Goal: Task Accomplishment & Management: Complete application form

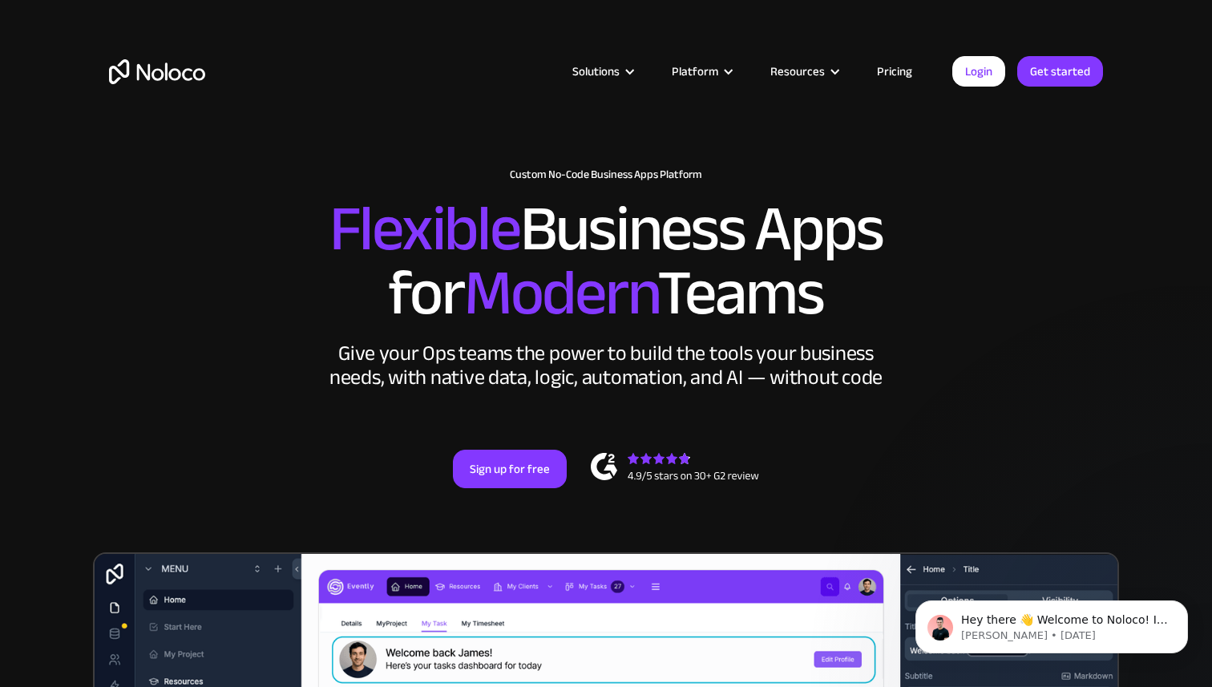
click at [911, 79] on link "Pricing" at bounding box center [894, 71] width 75 height 21
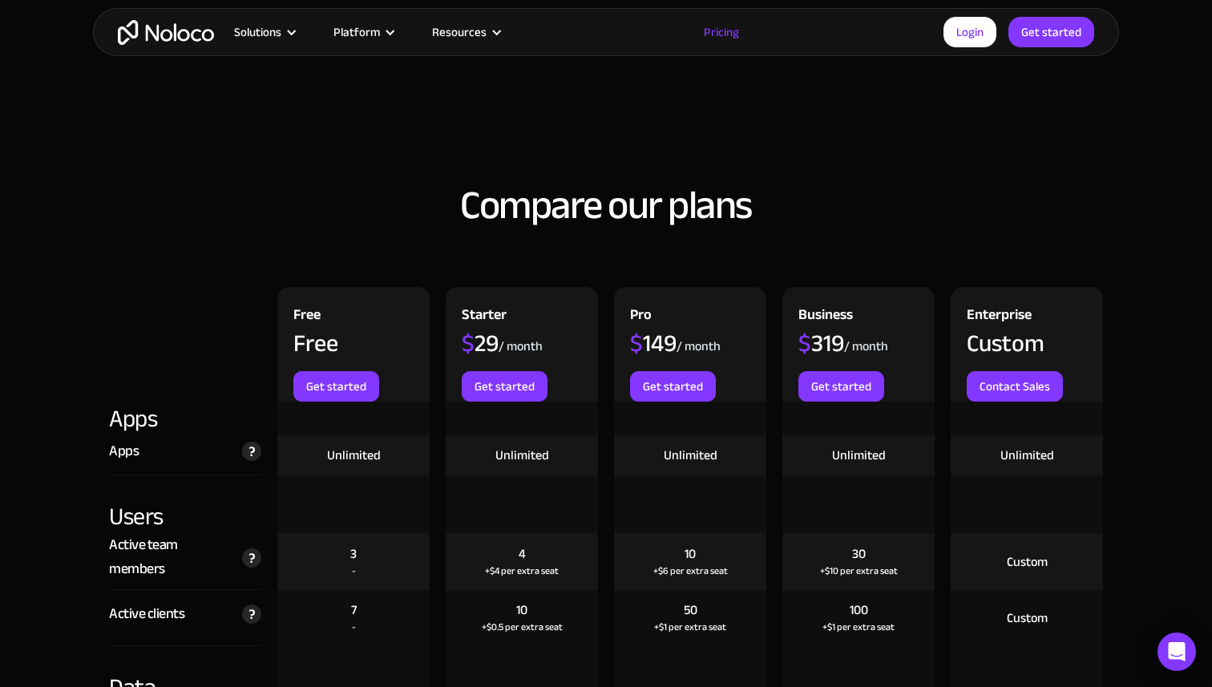
scroll to position [1744, 0]
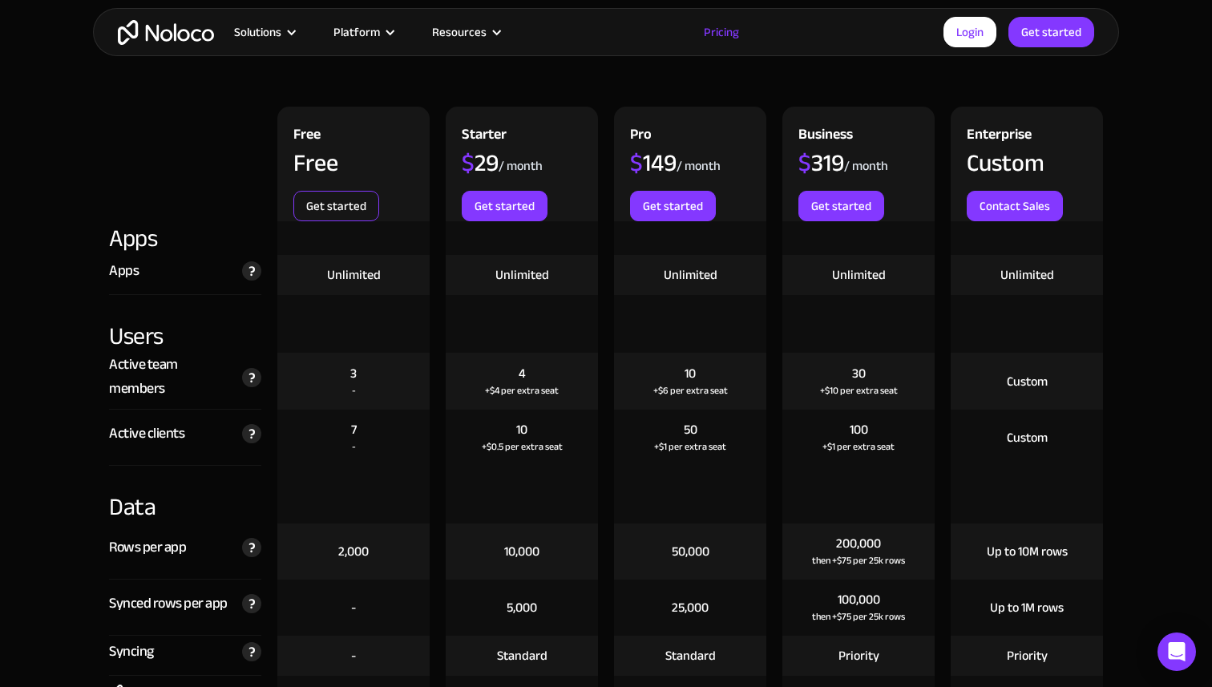
click at [337, 206] on link "Get started" at bounding box center [336, 206] width 86 height 30
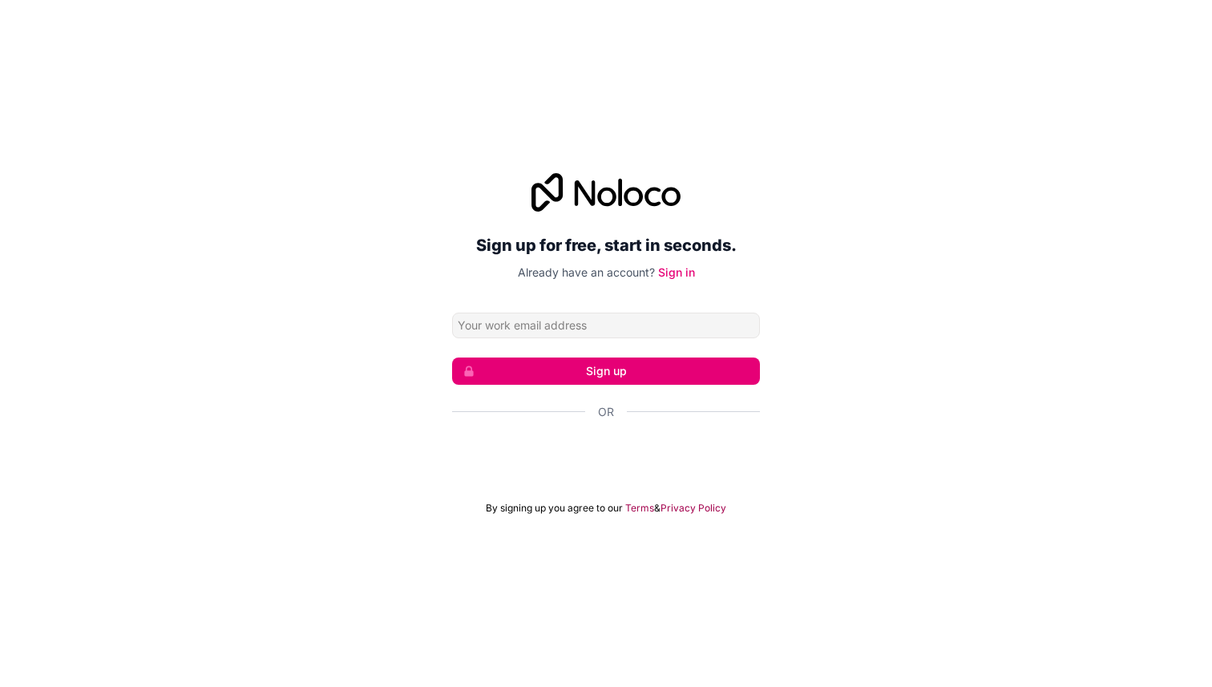
click at [539, 324] on input "Email address" at bounding box center [606, 326] width 308 height 26
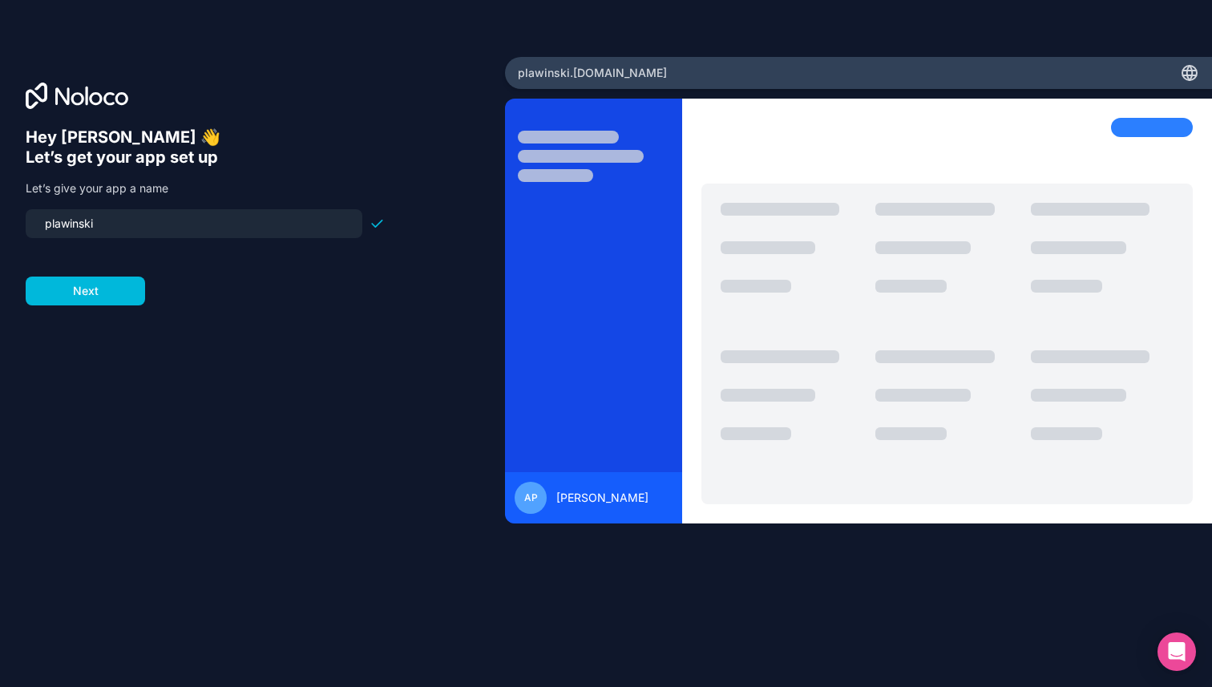
click at [259, 220] on input "plawinski" at bounding box center [193, 223] width 317 height 22
type input "plawinski"
click button "Next" at bounding box center [85, 290] width 119 height 29
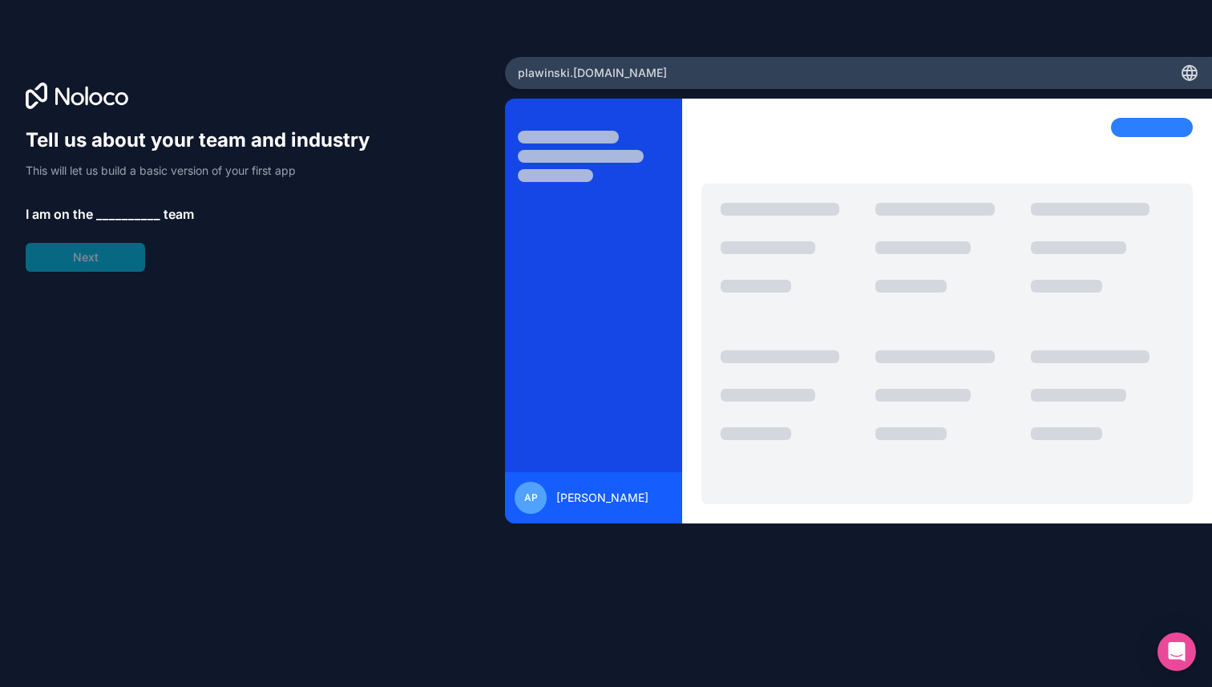
click at [115, 216] on span "__________" at bounding box center [128, 213] width 64 height 19
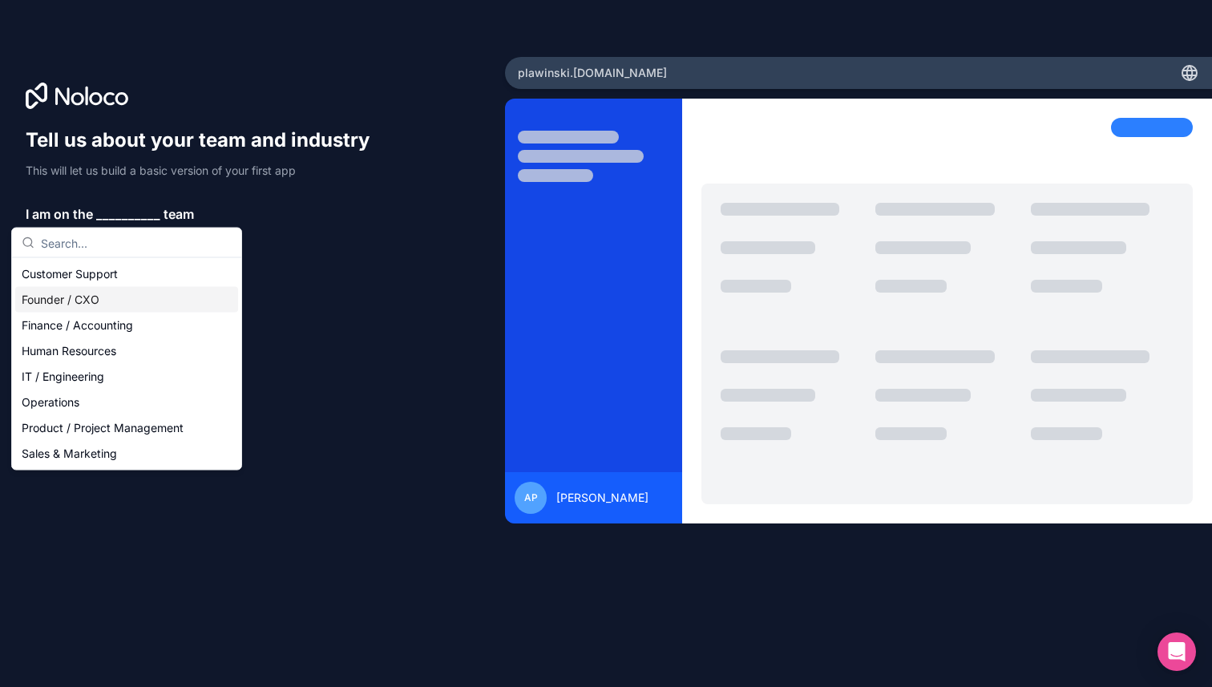
click at [119, 299] on div "Founder / CXO" at bounding box center [126, 300] width 223 height 26
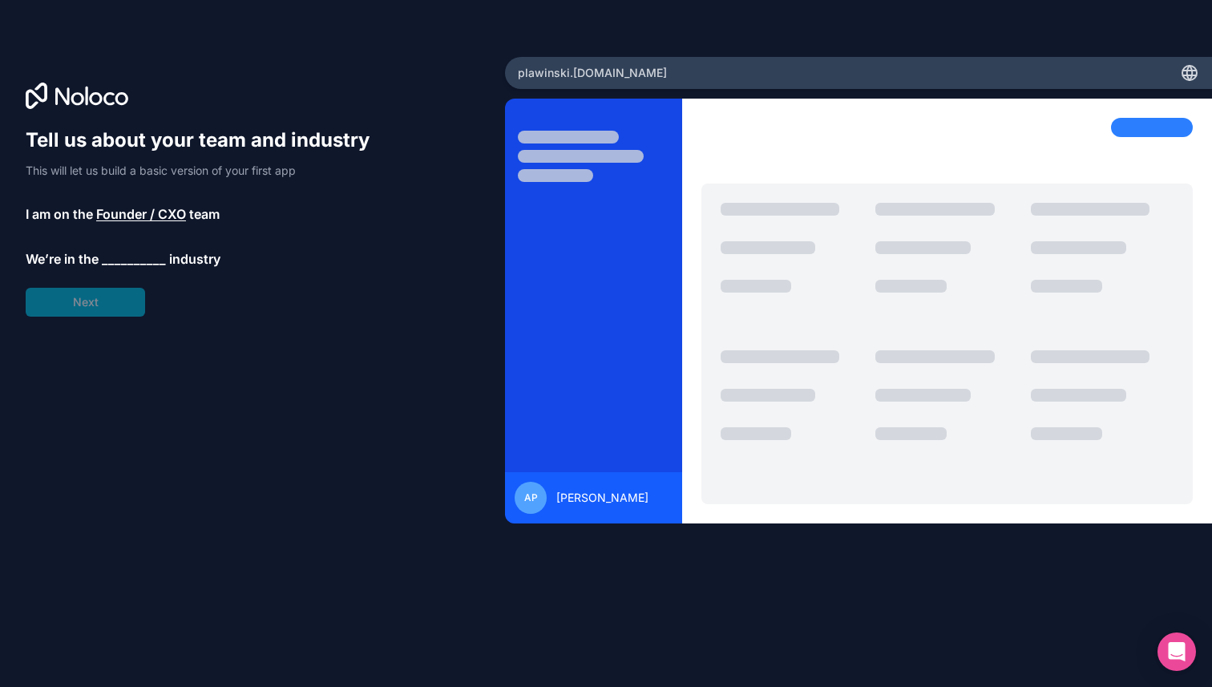
click at [139, 259] on span "__________" at bounding box center [134, 258] width 64 height 19
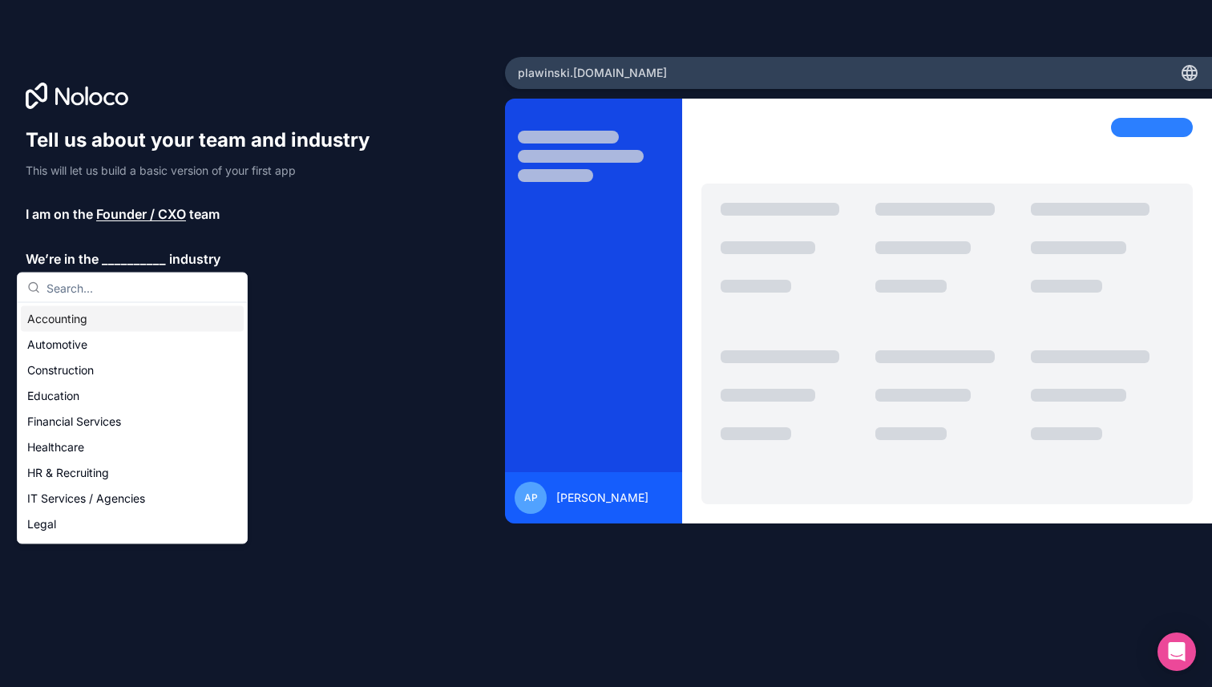
type input "k"
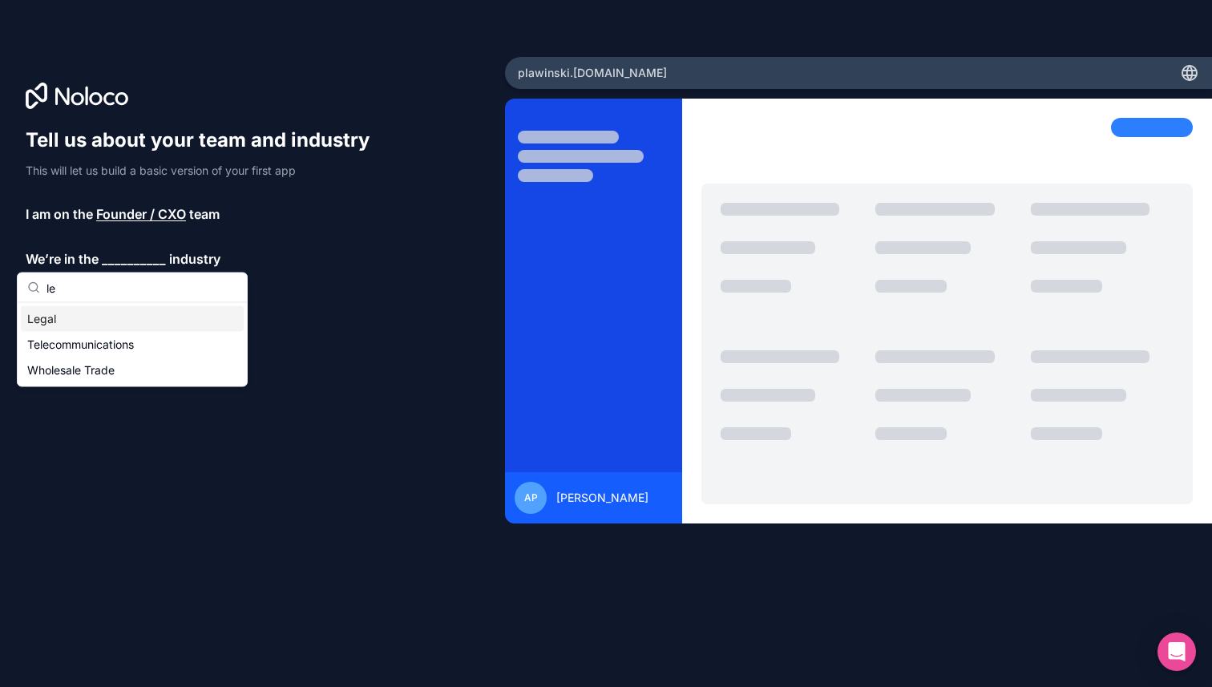
type input "le"
click at [124, 319] on div "Legal" at bounding box center [132, 319] width 223 height 26
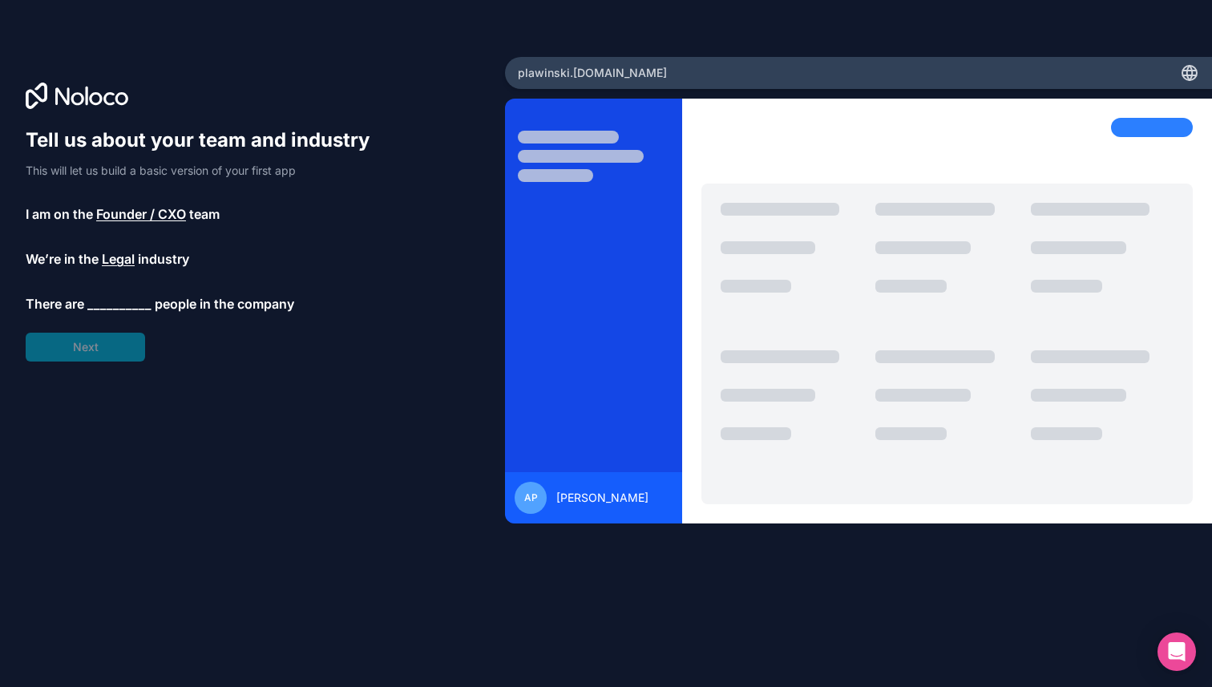
click at [108, 305] on span "__________" at bounding box center [119, 303] width 64 height 19
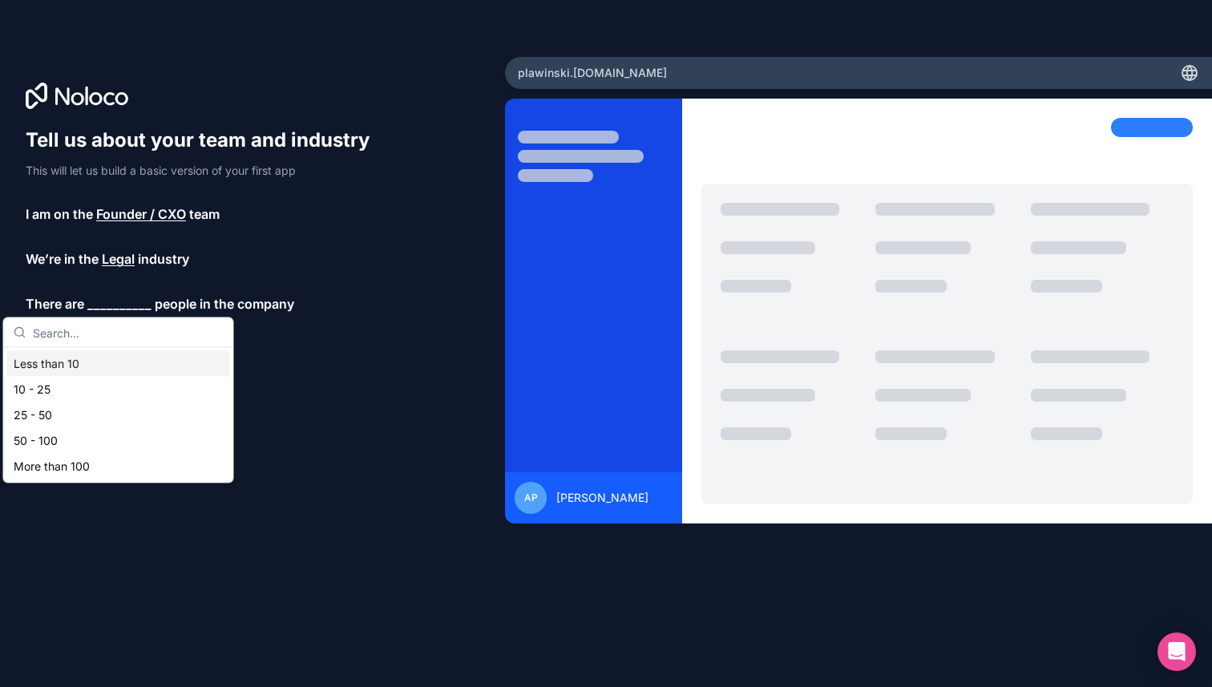
click at [100, 362] on div "Less than 10" at bounding box center [118, 364] width 223 height 26
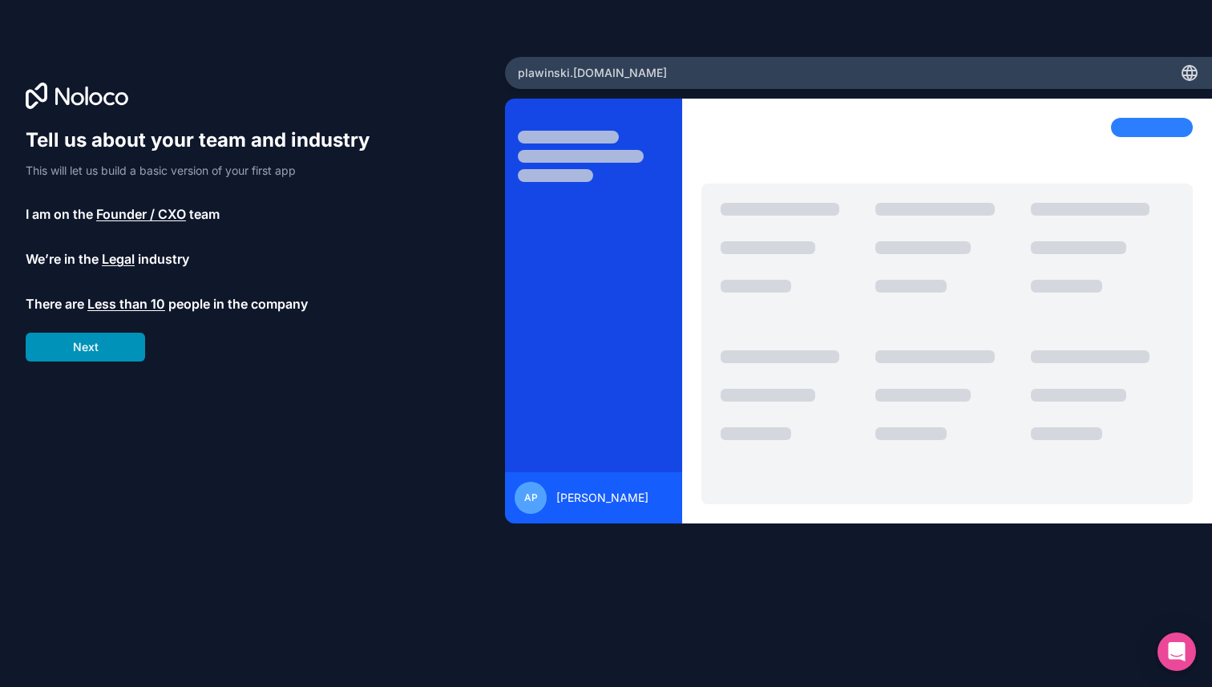
click at [108, 347] on button "Next" at bounding box center [85, 347] width 119 height 29
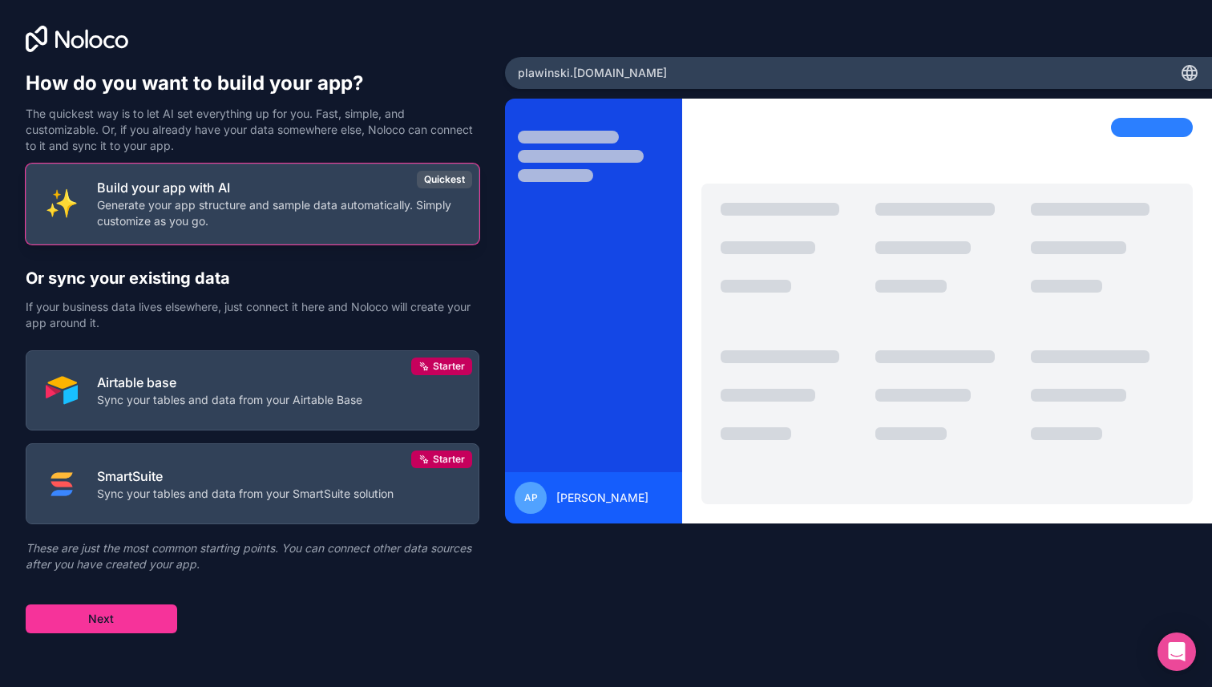
click at [318, 196] on p "Build your app with AI" at bounding box center [278, 187] width 362 height 19
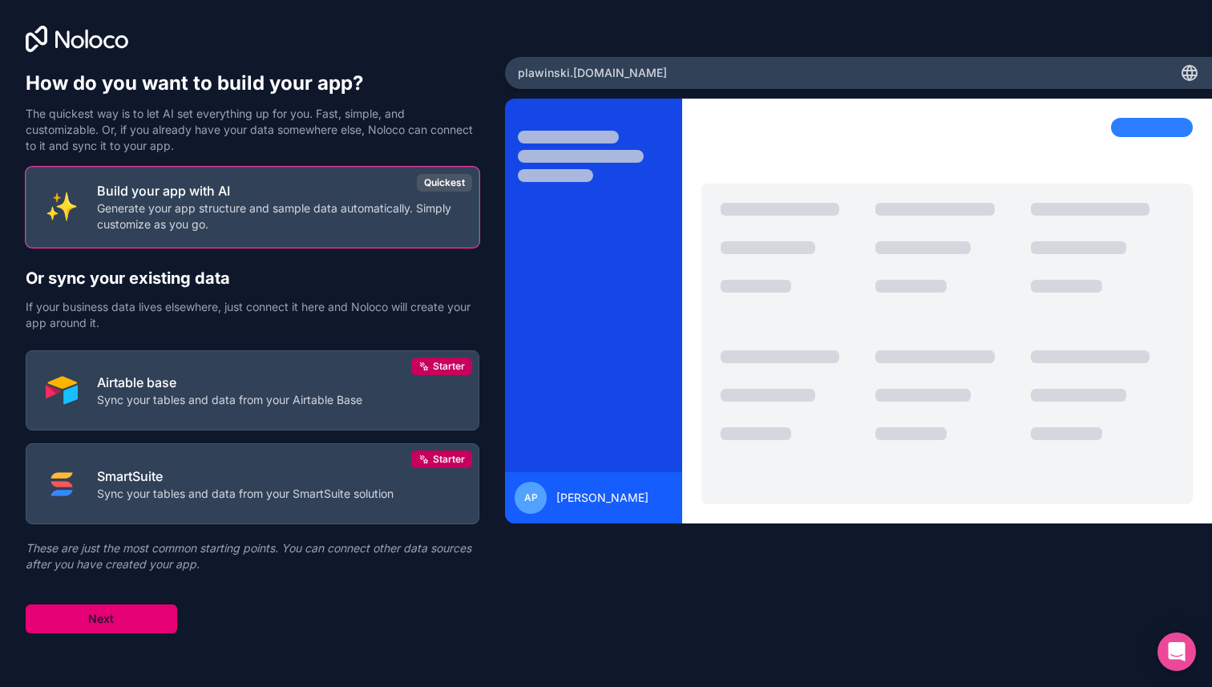
click at [166, 622] on button "Next" at bounding box center [101, 618] width 151 height 29
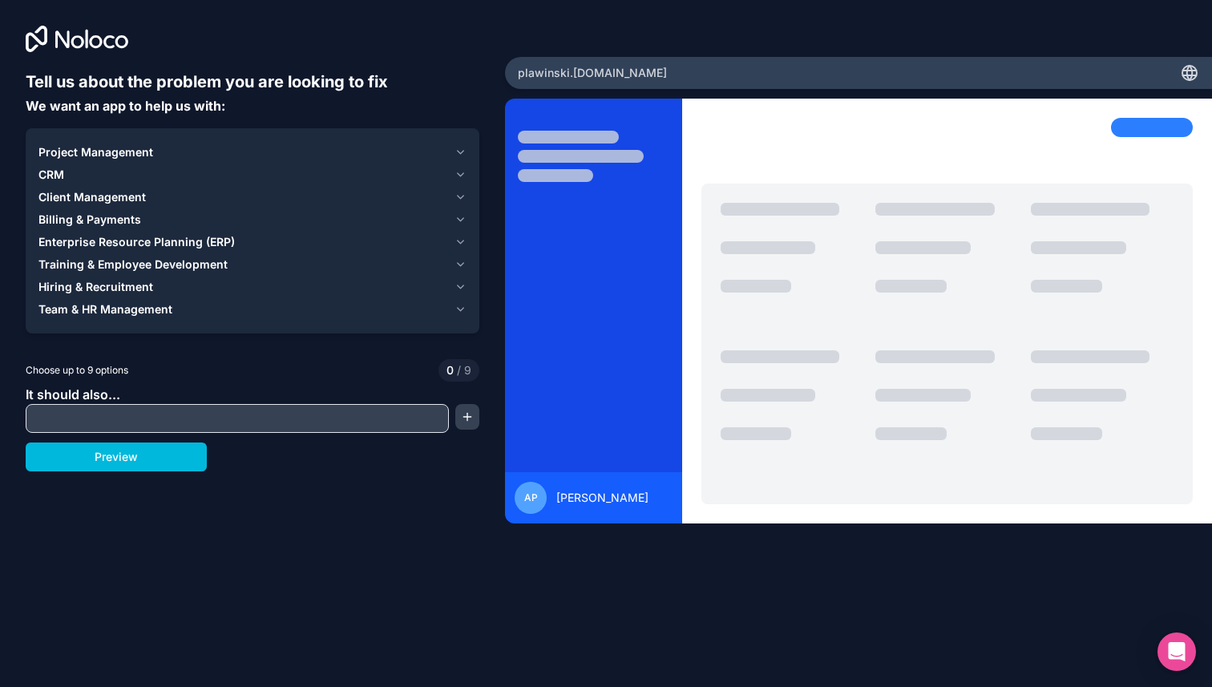
click at [67, 175] on div "CRM" at bounding box center [242, 175] width 409 height 16
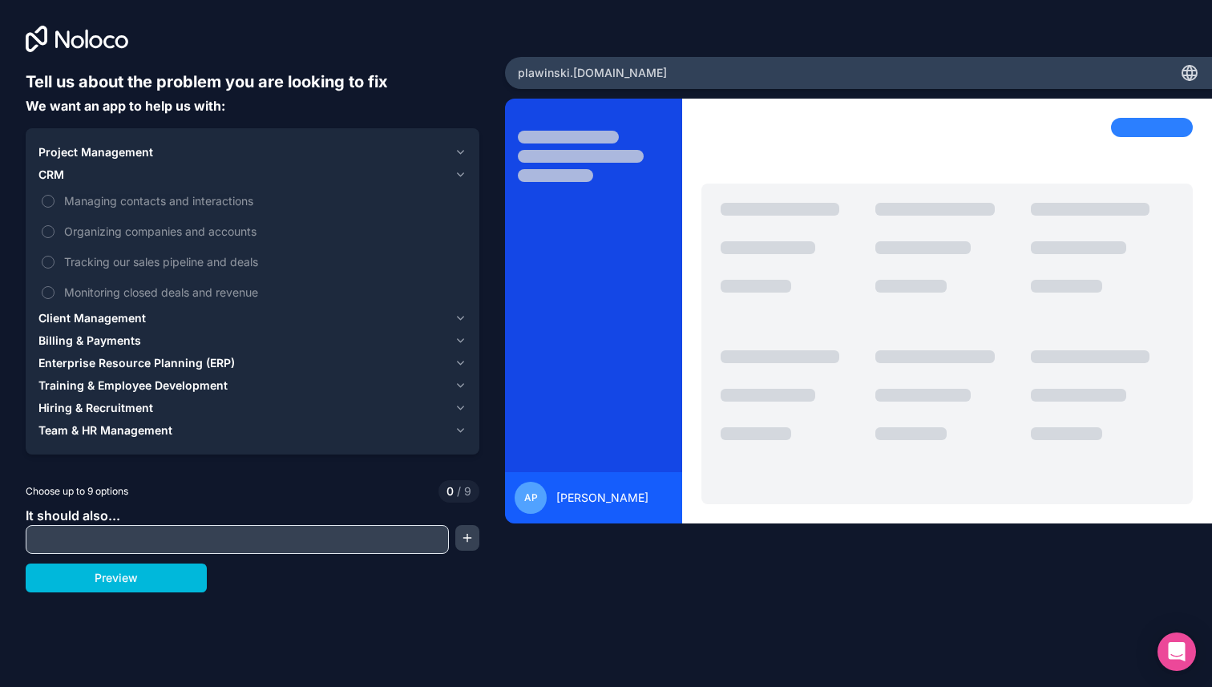
click at [131, 198] on span "Managing contacts and interactions" at bounding box center [263, 200] width 399 height 17
click at [54, 198] on button "Managing contacts and interactions" at bounding box center [48, 201] width 13 height 13
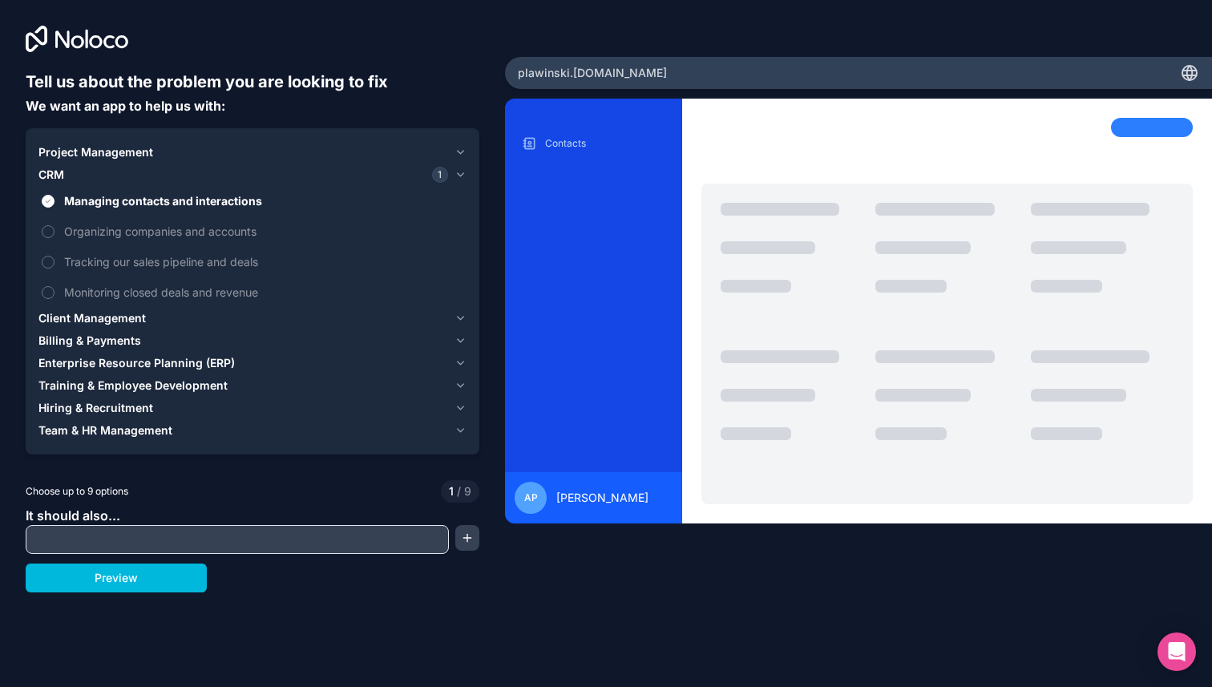
click at [139, 538] on input "text" at bounding box center [237, 539] width 415 height 22
click at [476, 536] on button "button" at bounding box center [467, 538] width 24 height 26
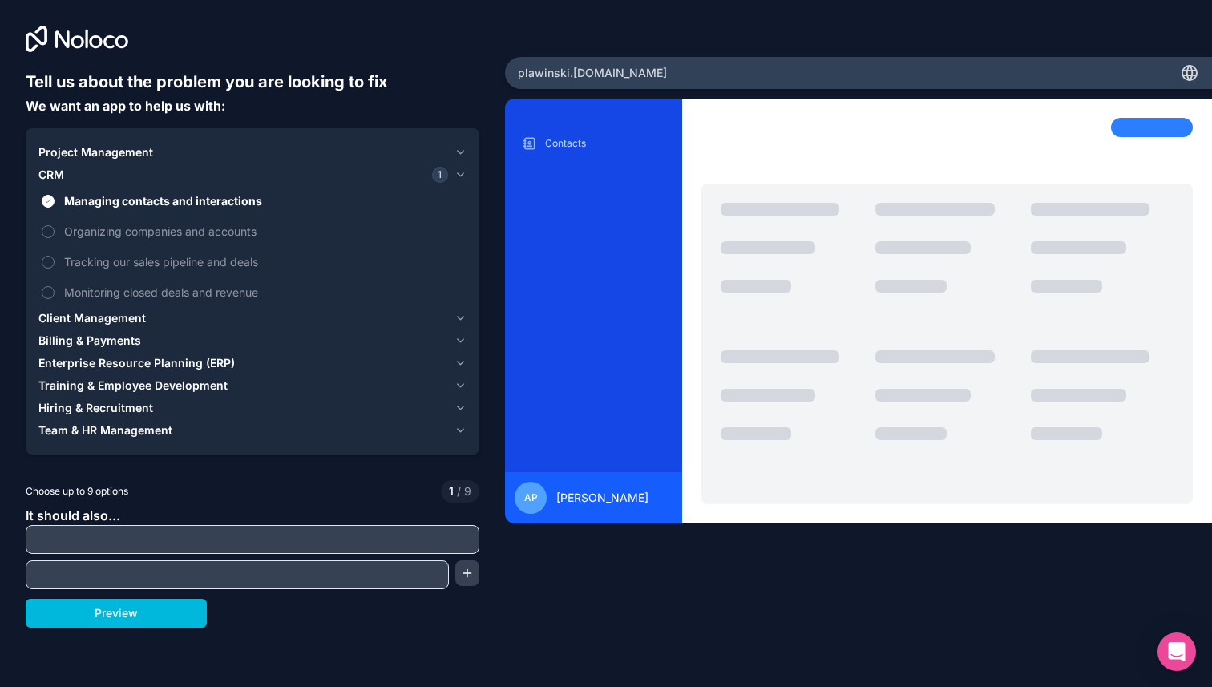
click at [413, 538] on input "text" at bounding box center [253, 539] width 446 height 22
type input "T"
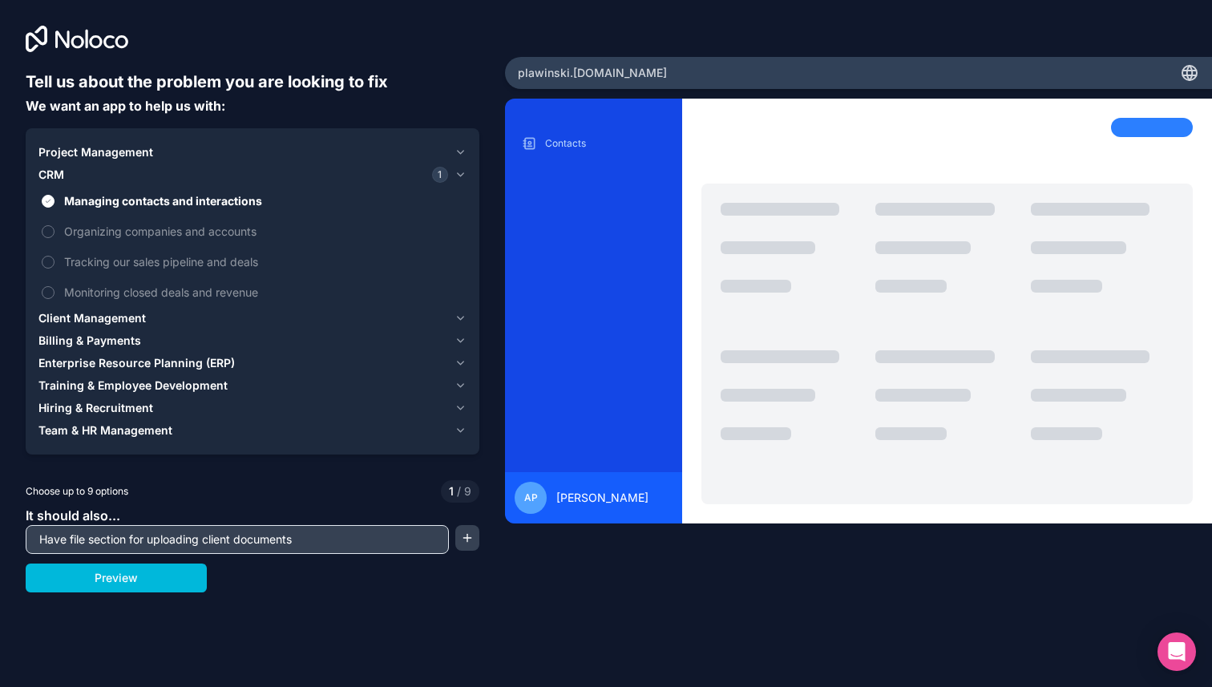
type input "Have file section for uploading client documents"
click at [476, 539] on button "button" at bounding box center [467, 538] width 24 height 26
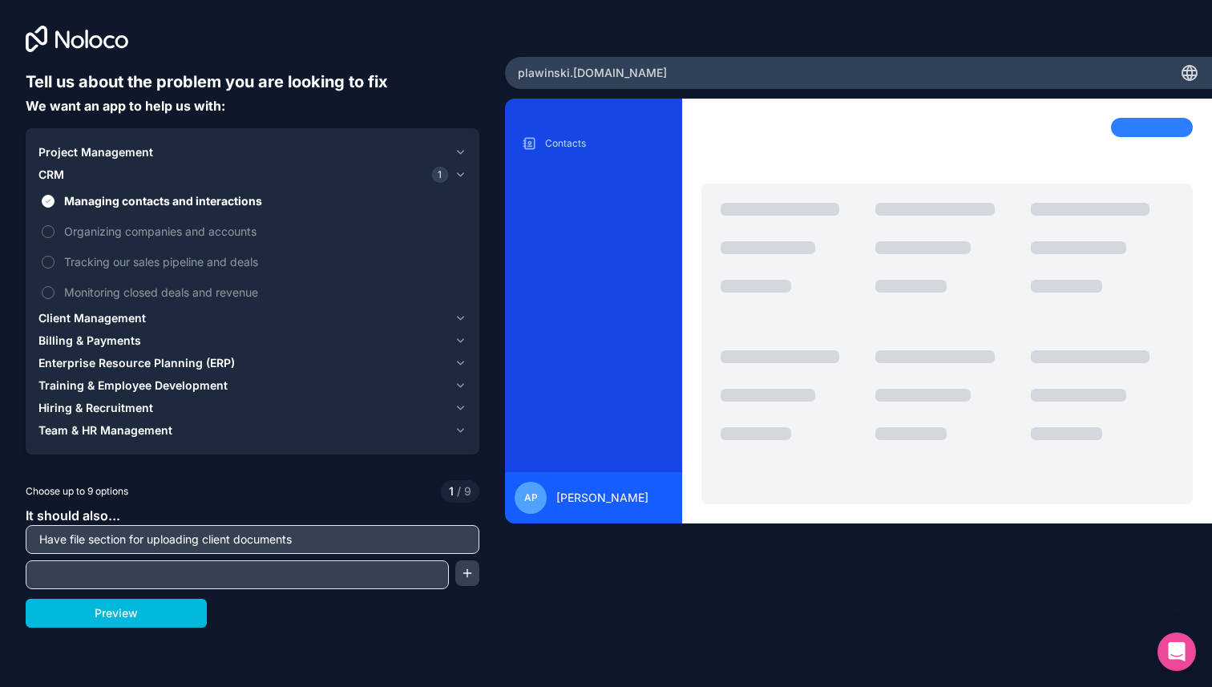
click at [272, 569] on input "text" at bounding box center [237, 574] width 415 height 22
click at [134, 619] on button "Preview" at bounding box center [116, 613] width 181 height 29
click at [418, 306] on label "Monitoring closed deals and revenue" at bounding box center [252, 292] width 428 height 30
click at [54, 299] on button "Monitoring closed deals and revenue" at bounding box center [48, 292] width 13 height 13
click at [418, 304] on label "Monitoring closed deals and revenue" at bounding box center [252, 292] width 428 height 30
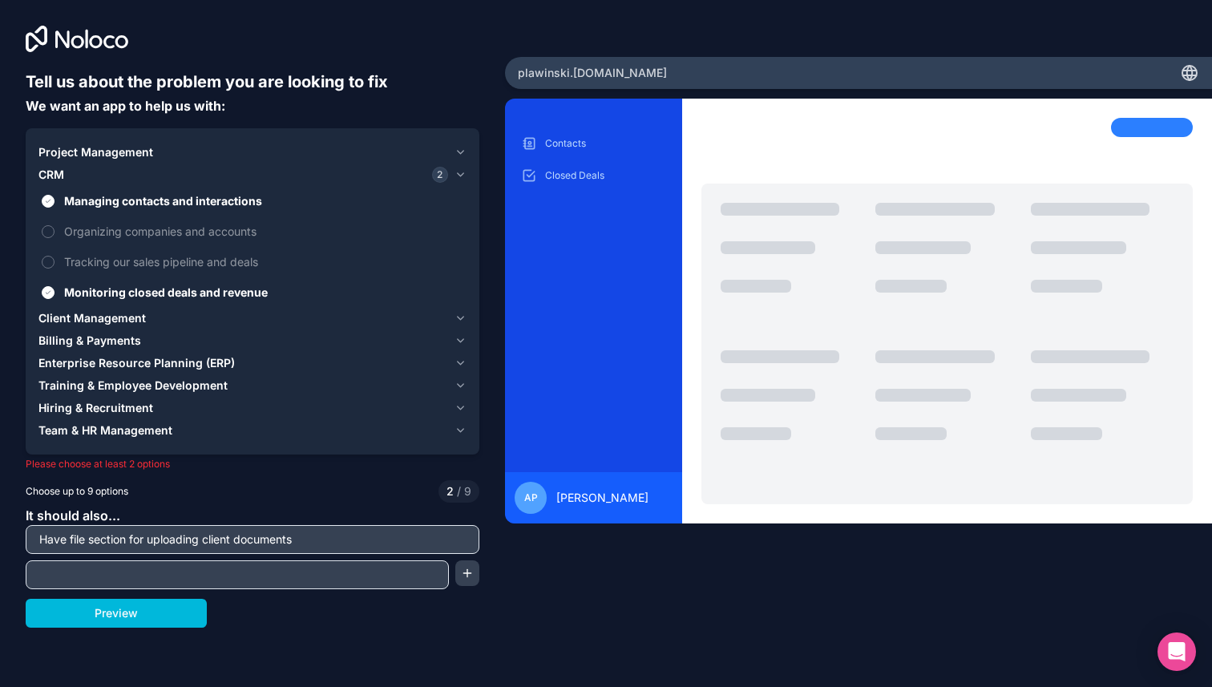
click at [54, 299] on button "Monitoring closed deals and revenue" at bounding box center [48, 292] width 13 height 13
click at [235, 321] on div "Client Management" at bounding box center [242, 318] width 409 height 16
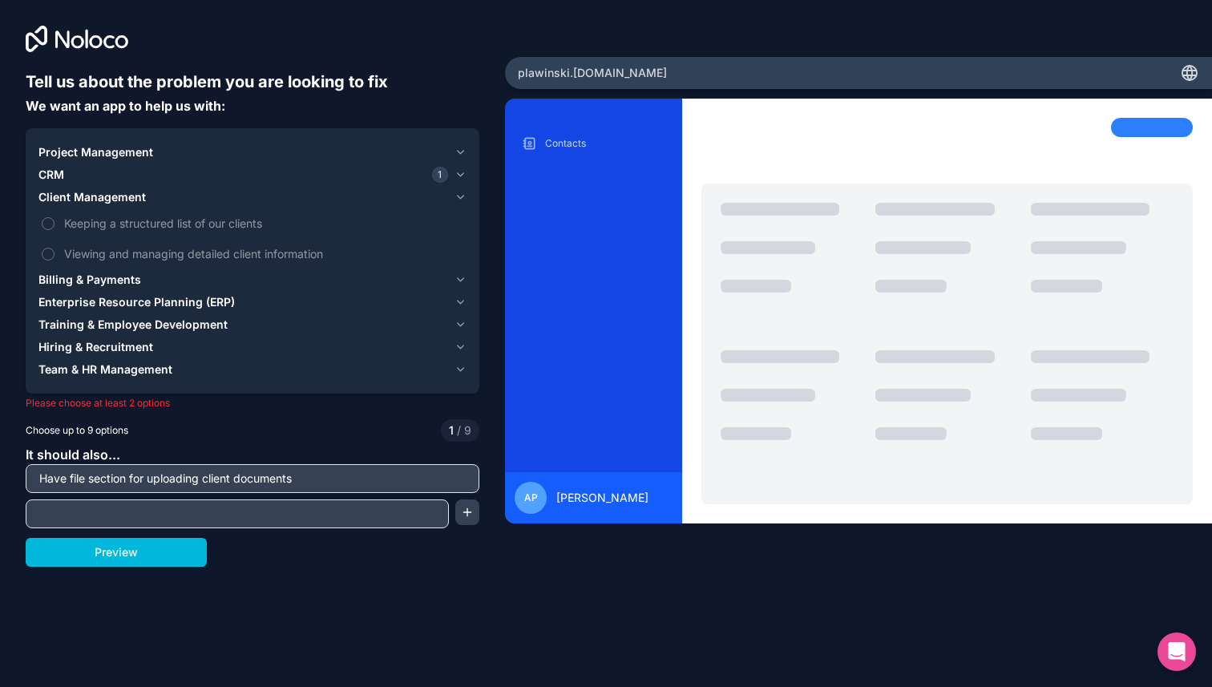
click at [239, 228] on span "Keeping a structured list of our clients" at bounding box center [263, 223] width 399 height 17
click at [54, 228] on button "Keeping a structured list of our clients" at bounding box center [48, 223] width 13 height 13
click at [241, 253] on span "Viewing and managing detailed client information" at bounding box center [263, 253] width 399 height 17
click at [54, 253] on button "Viewing and managing detailed client information" at bounding box center [48, 254] width 13 height 13
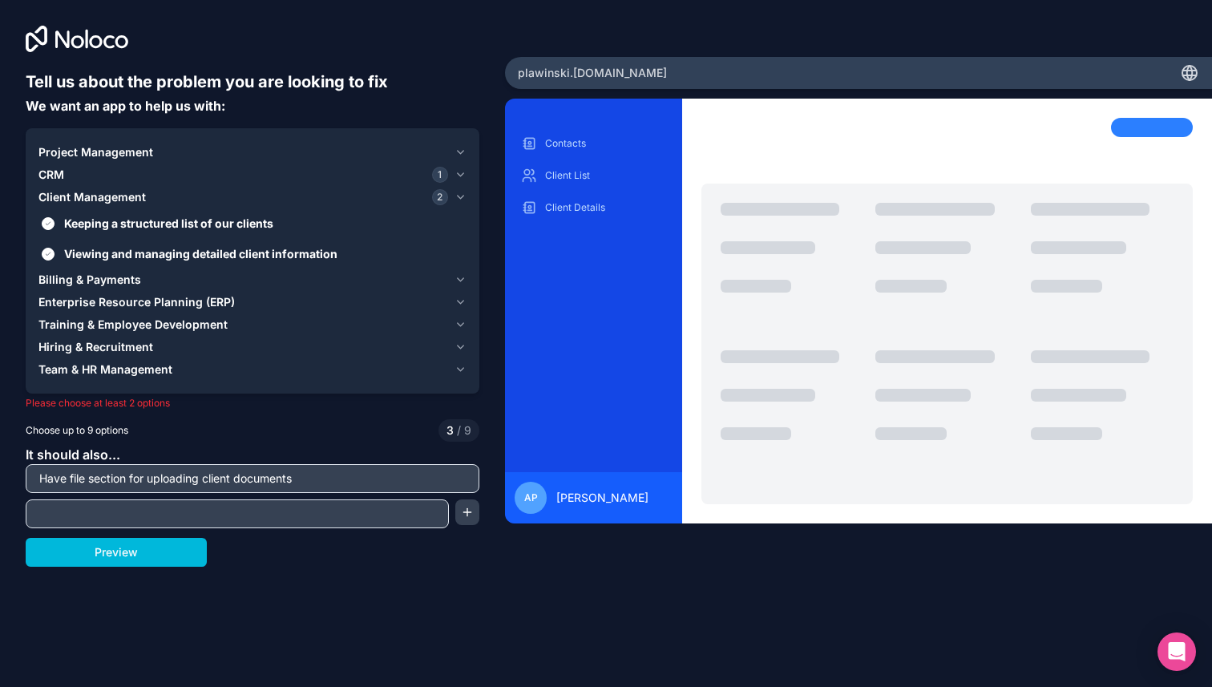
click at [241, 253] on span "Viewing and managing detailed client information" at bounding box center [263, 253] width 399 height 17
click at [54, 253] on button "Viewing and managing detailed client information" at bounding box center [48, 254] width 13 height 13
click at [80, 150] on span "Project Management" at bounding box center [95, 152] width 115 height 16
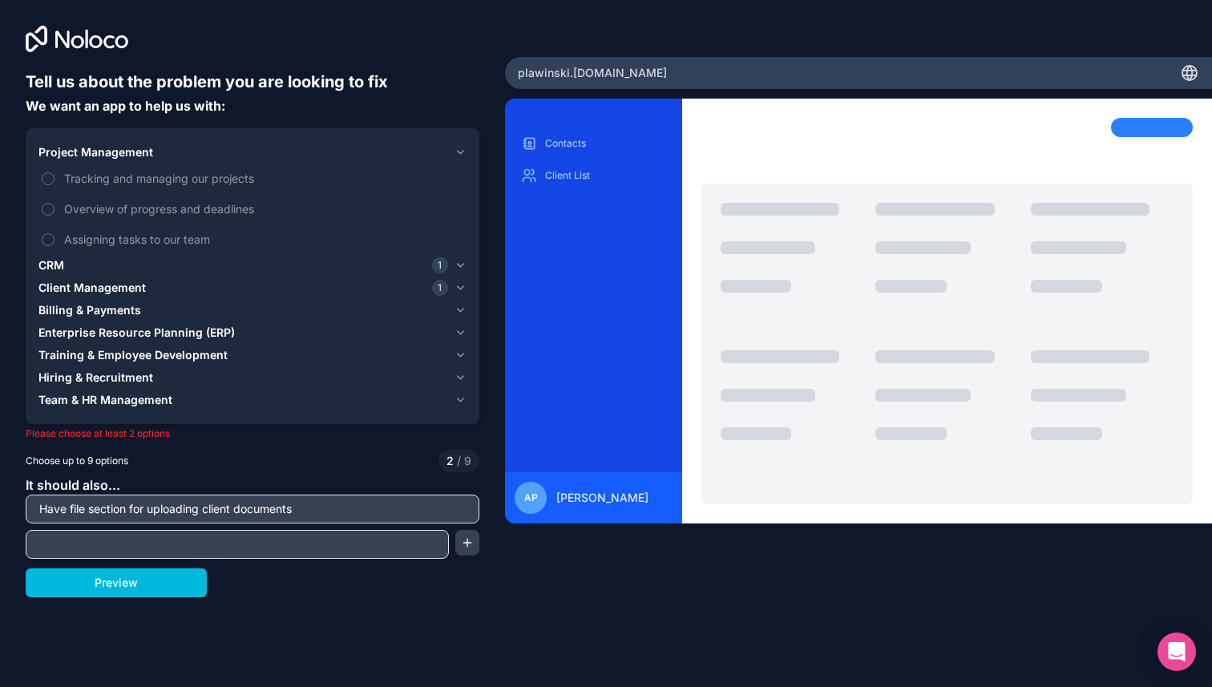
click at [55, 268] on span "CRM" at bounding box center [51, 265] width 26 height 16
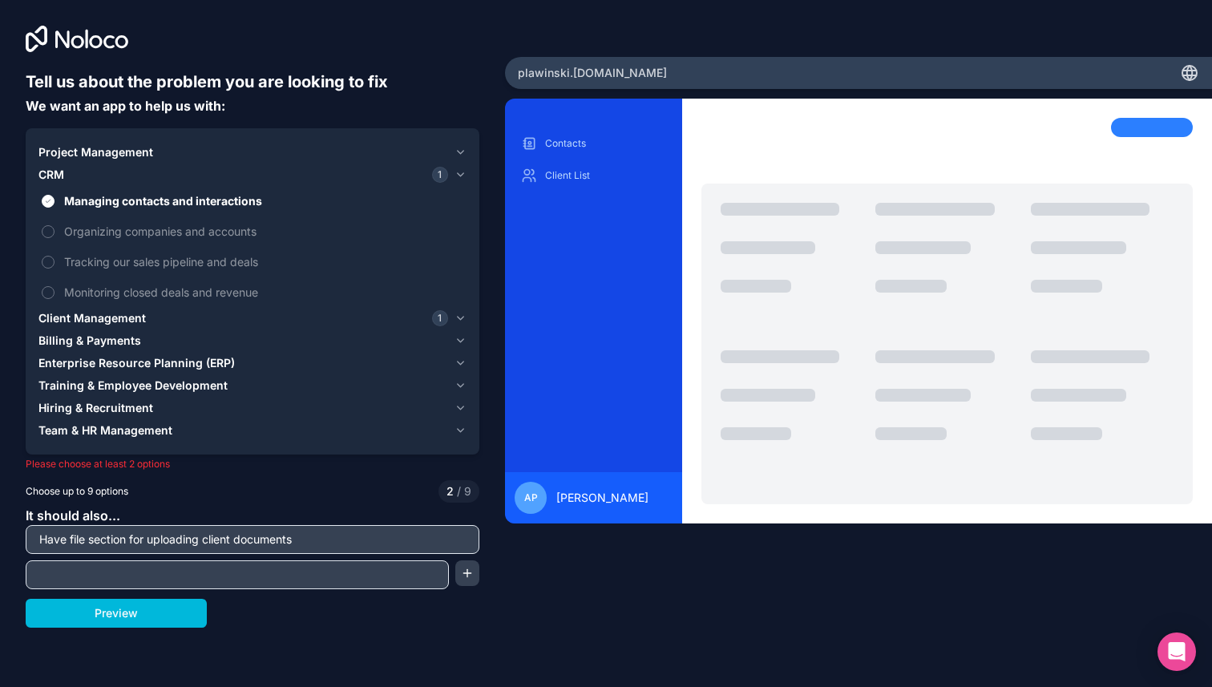
click at [250, 236] on span "Organizing companies and accounts" at bounding box center [263, 231] width 399 height 17
click at [54, 236] on button "Organizing companies and accounts" at bounding box center [48, 231] width 13 height 13
click at [250, 236] on span "Organizing companies and accounts" at bounding box center [263, 231] width 399 height 17
click at [54, 236] on button "Organizing companies and accounts" at bounding box center [48, 231] width 13 height 13
click at [242, 264] on span "Tracking our sales pipeline and deals" at bounding box center [263, 261] width 399 height 17
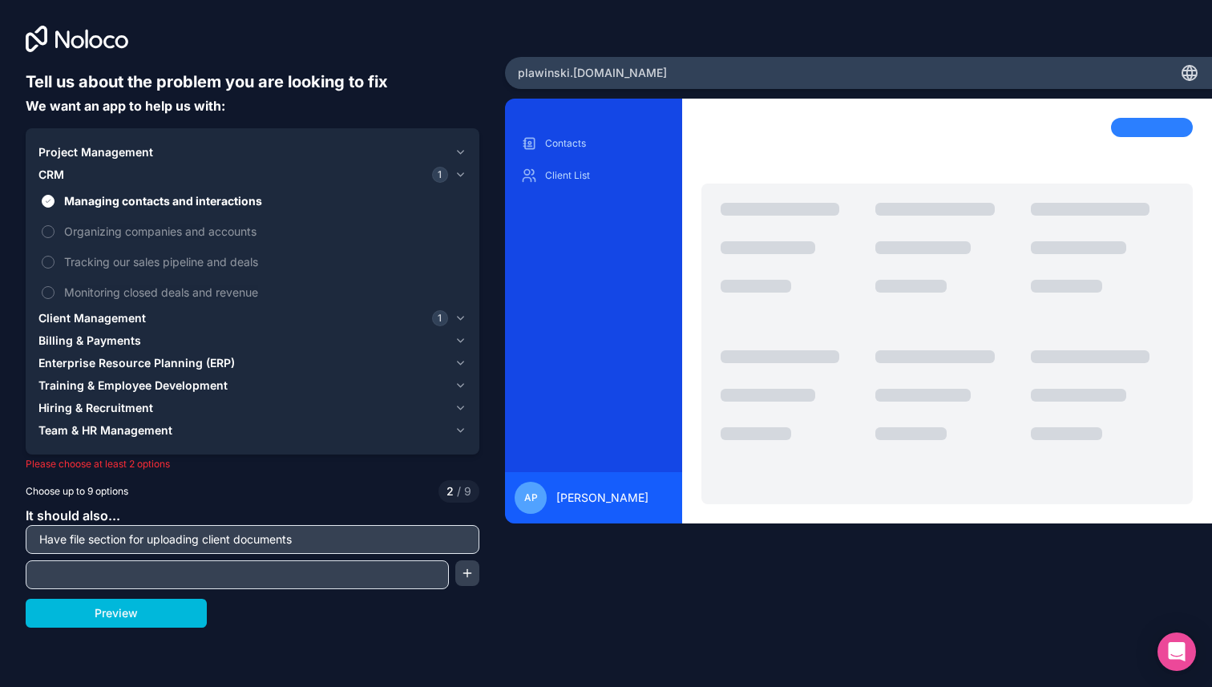
click at [54, 264] on button "Tracking our sales pipeline and deals" at bounding box center [48, 262] width 13 height 13
click at [150, 608] on button "Preview" at bounding box center [116, 613] width 181 height 29
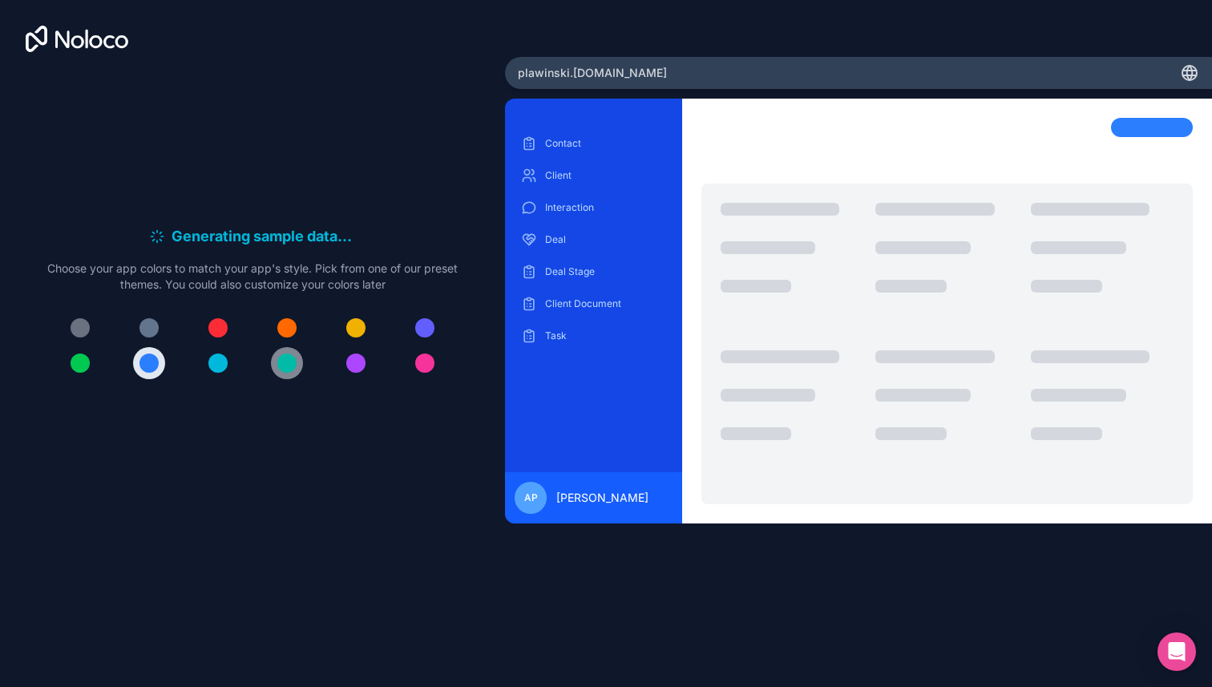
click at [286, 357] on div at bounding box center [286, 362] width 19 height 19
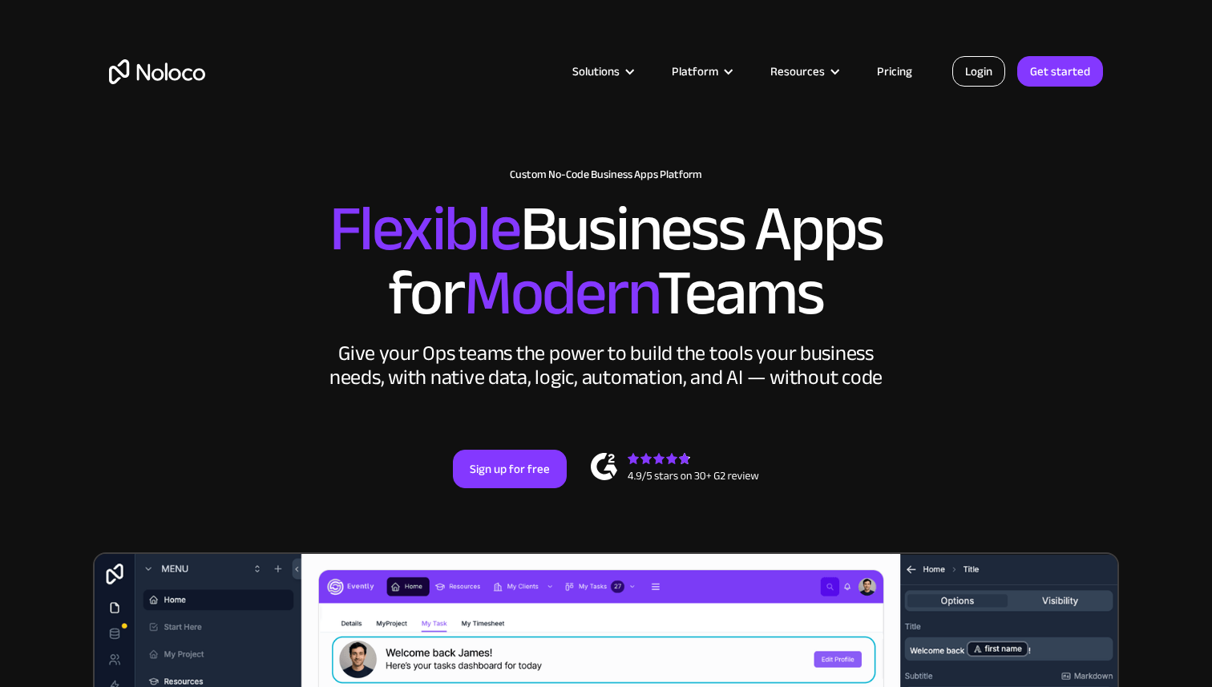
click at [978, 59] on link "Login" at bounding box center [978, 71] width 53 height 30
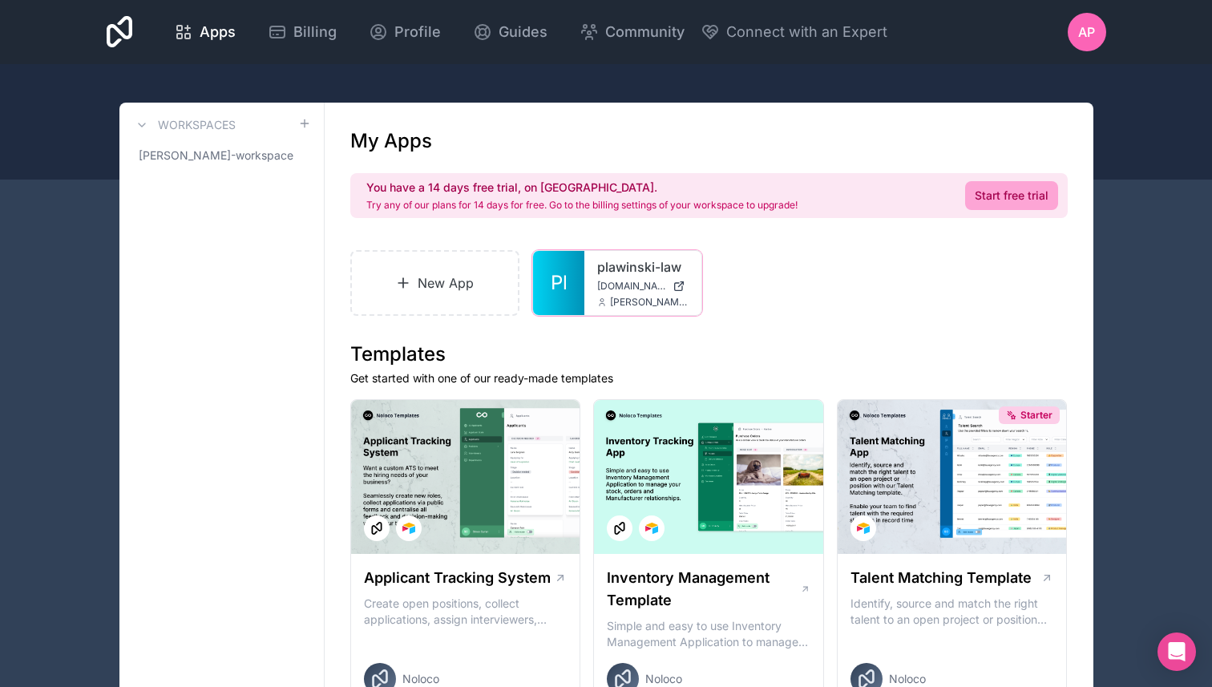
click at [560, 292] on span "Pl" at bounding box center [559, 283] width 17 height 26
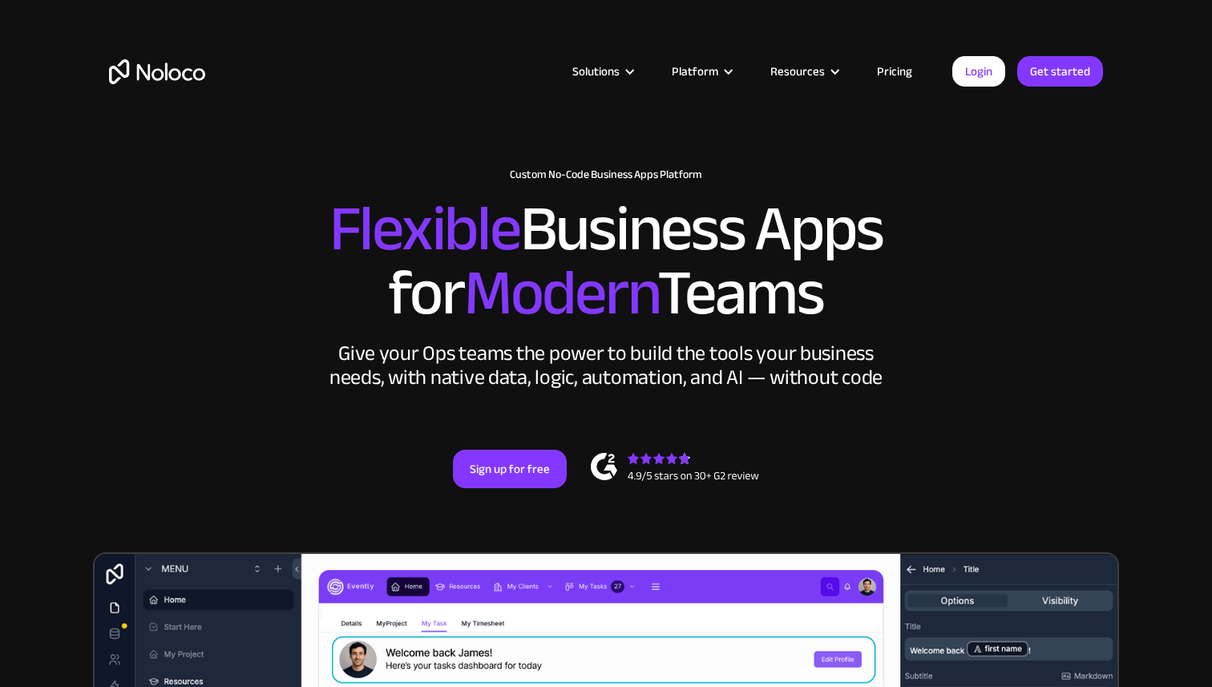
click at [985, 80] on link "Login" at bounding box center [978, 71] width 53 height 30
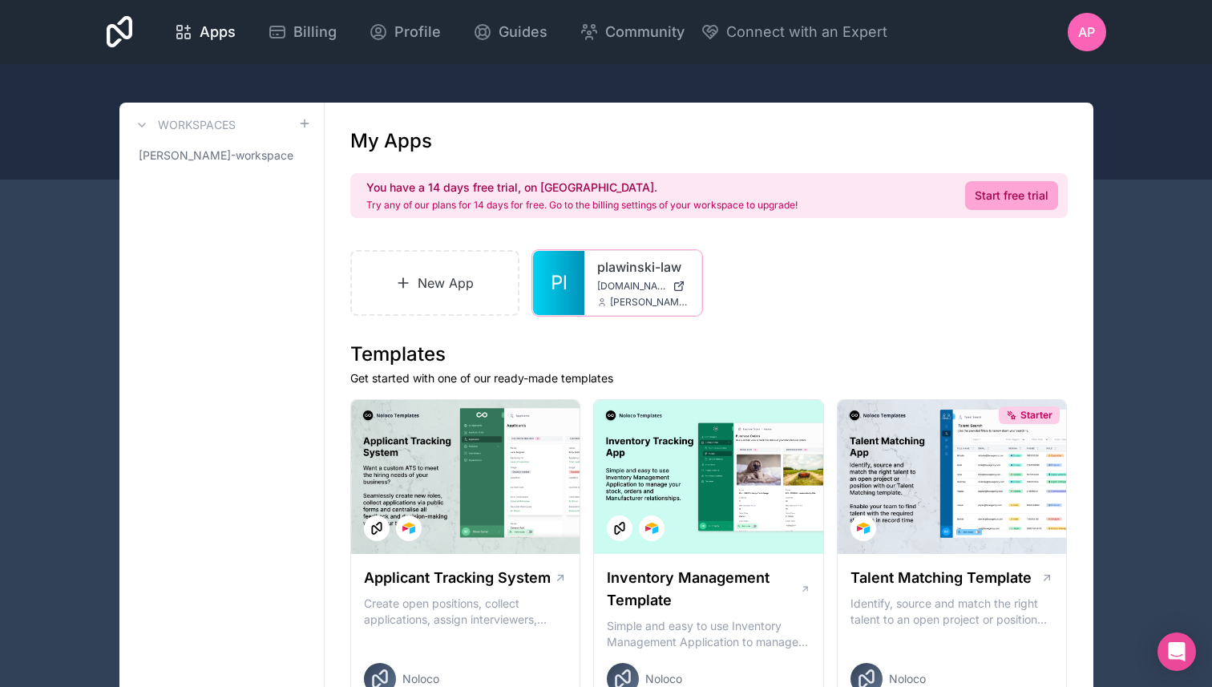
click at [590, 272] on div "plawinski-law [DOMAIN_NAME] [PERSON_NAME][EMAIL_ADDRESS][PERSON_NAME][DOMAIN_NA…" at bounding box center [642, 283] width 117 height 64
click at [561, 288] on span "Pl" at bounding box center [559, 283] width 17 height 26
